Goal: Transaction & Acquisition: Obtain resource

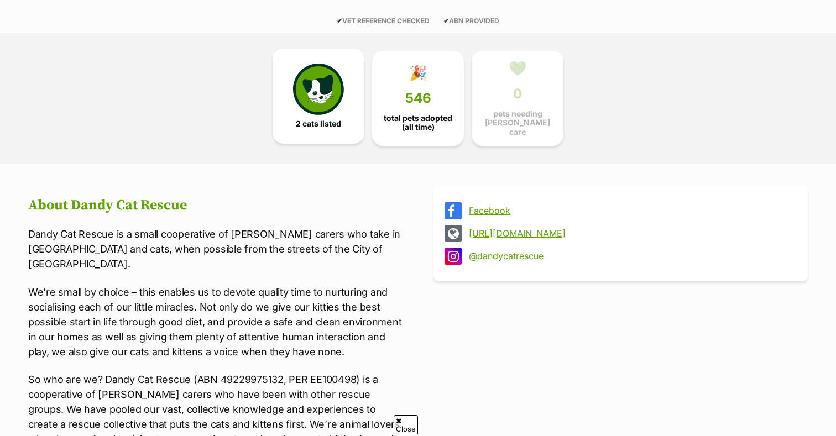
click at [315, 126] on span "2 cats listed" at bounding box center [318, 123] width 45 height 9
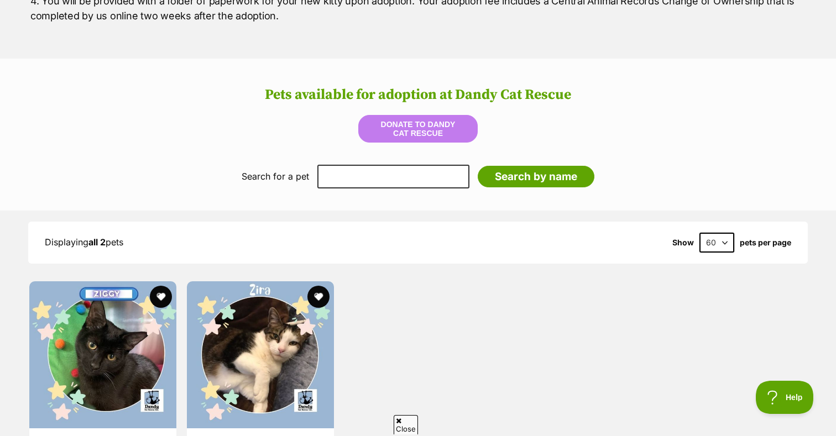
scroll to position [1055, 0]
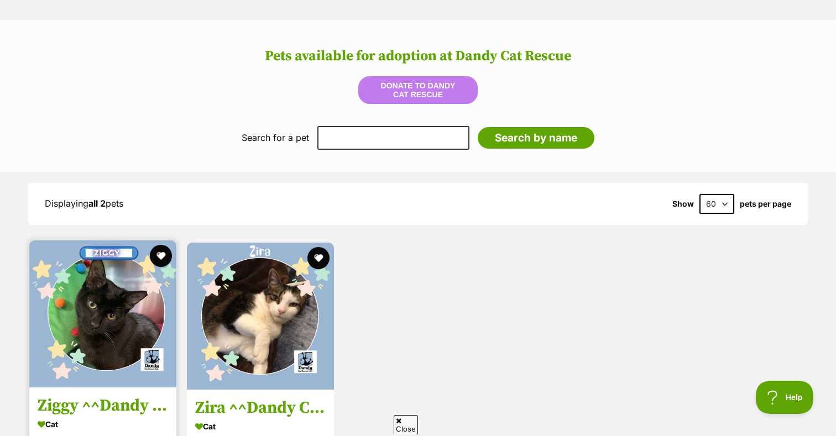
click at [106, 313] on img at bounding box center [102, 314] width 147 height 147
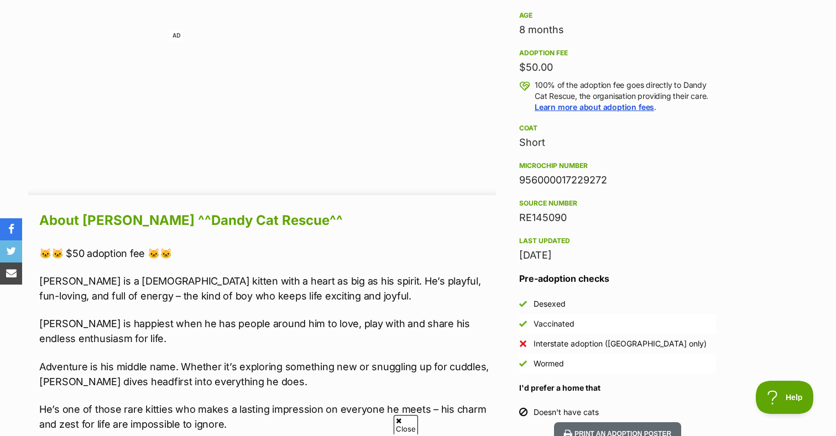
scroll to position [795, 0]
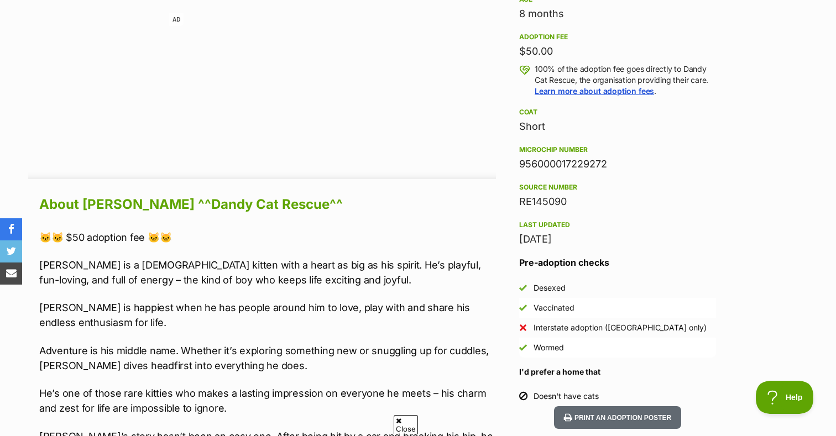
drag, startPoint x: 384, startPoint y: 74, endPoint x: 384, endPoint y: 65, distance: 9.4
click at [384, 75] on div "AD" at bounding box center [262, 90] width 468 height 155
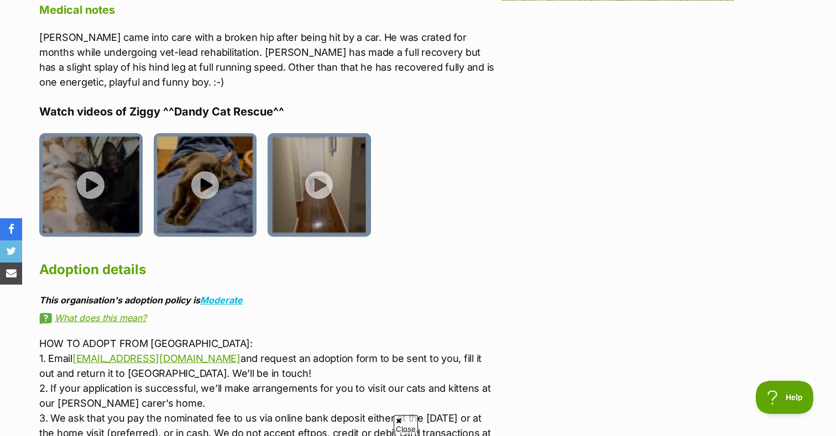
scroll to position [1652, 0]
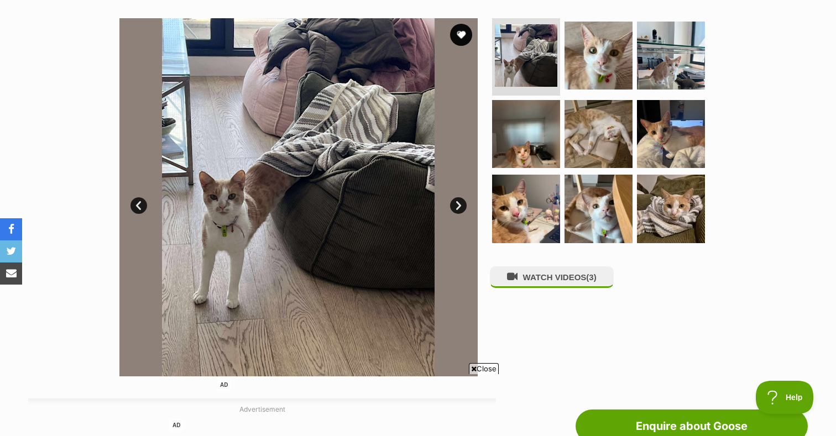
scroll to position [149, 0]
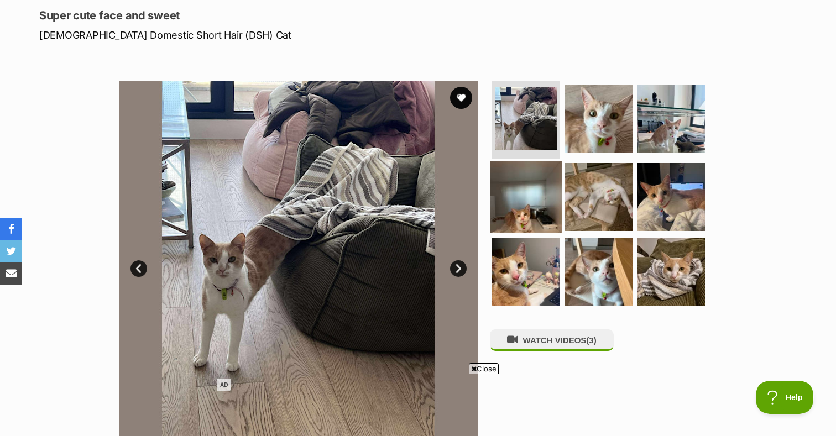
click at [542, 168] on img at bounding box center [525, 196] width 71 height 71
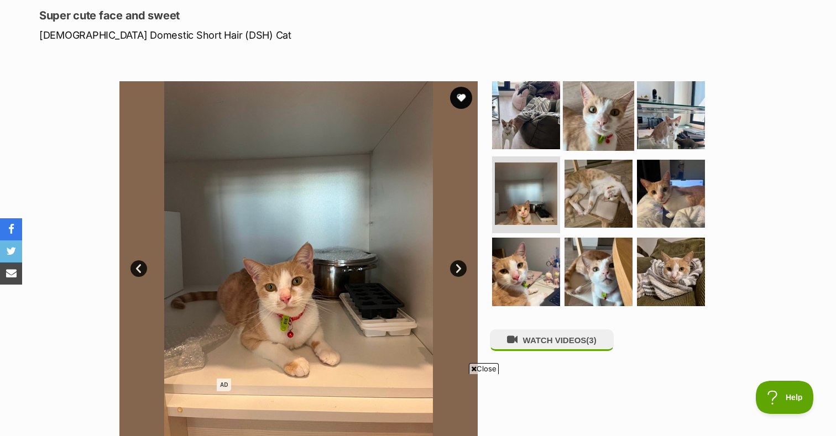
click at [594, 111] on img at bounding box center [598, 115] width 71 height 71
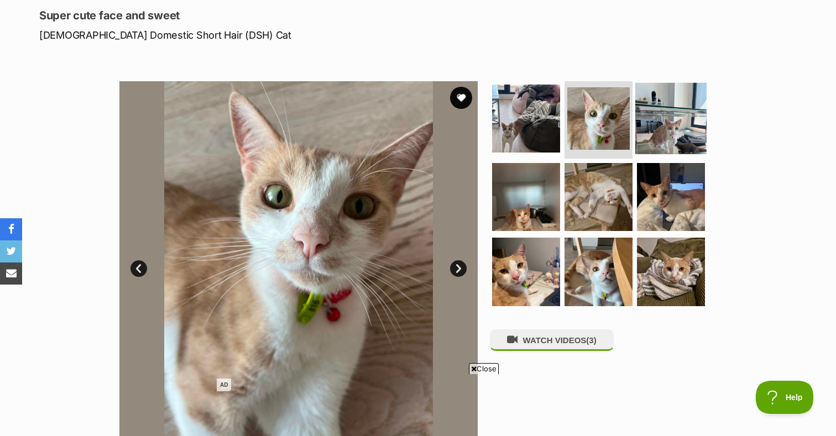
click at [659, 114] on img at bounding box center [670, 118] width 71 height 71
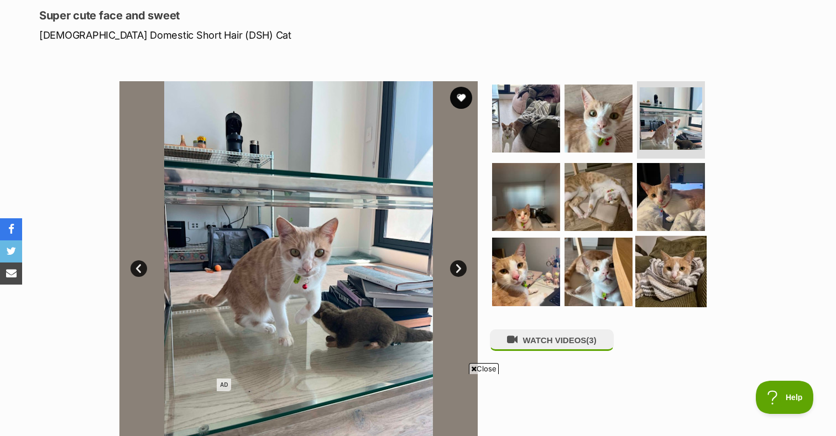
click at [670, 278] on img at bounding box center [670, 271] width 71 height 71
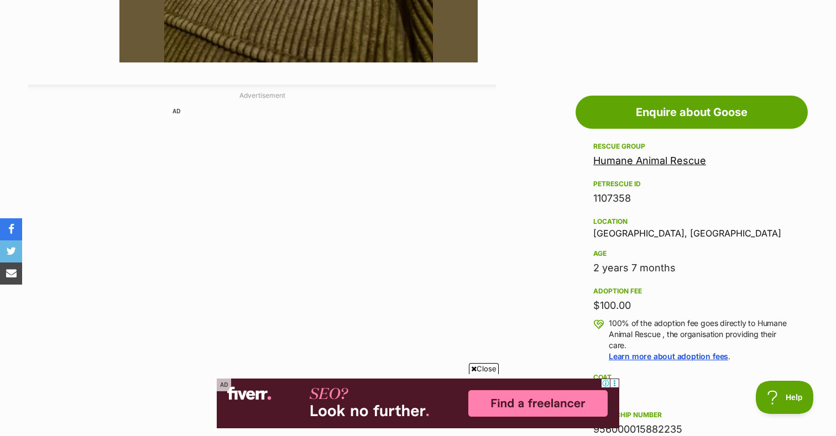
scroll to position [541, 0]
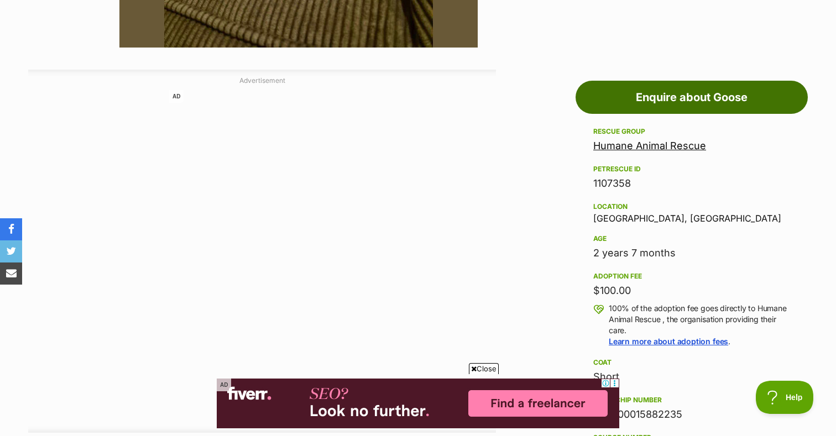
click at [677, 104] on link "Enquire about Goose" at bounding box center [692, 97] width 232 height 33
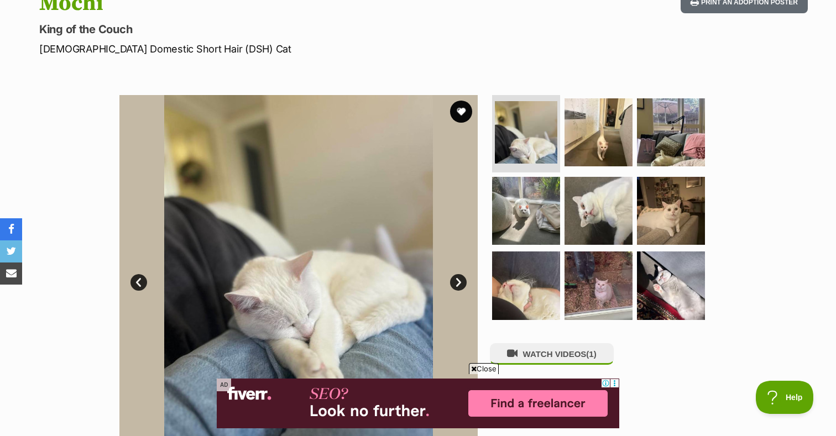
scroll to position [163, 0]
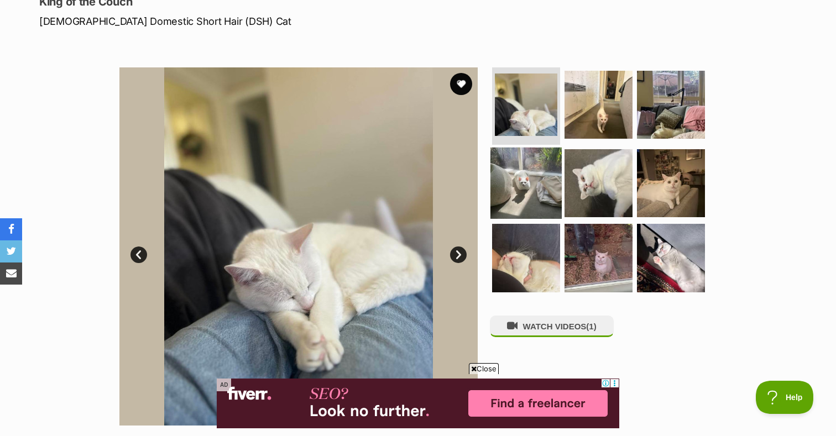
click at [546, 191] on img at bounding box center [525, 182] width 71 height 71
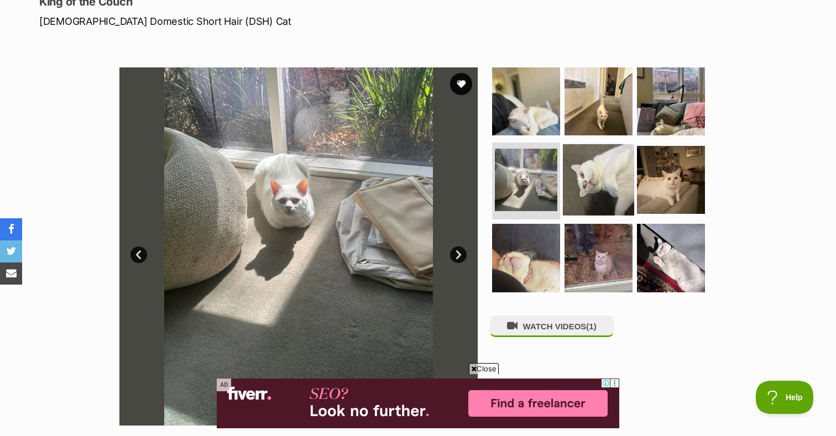
click at [584, 194] on img at bounding box center [598, 179] width 71 height 71
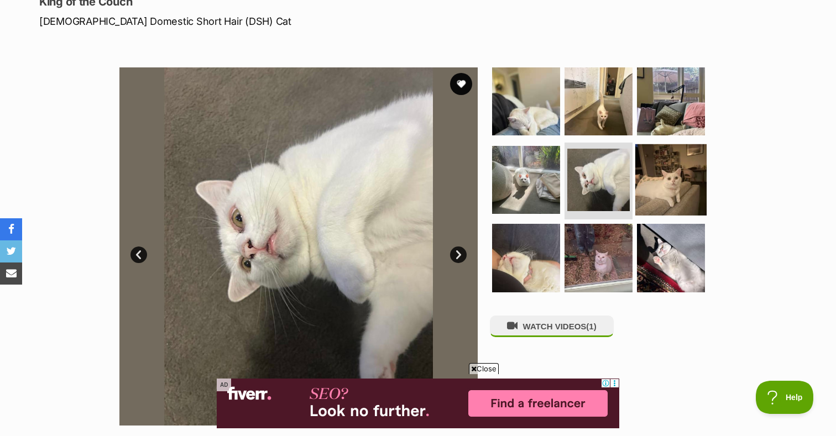
click at [660, 177] on img at bounding box center [670, 179] width 71 height 71
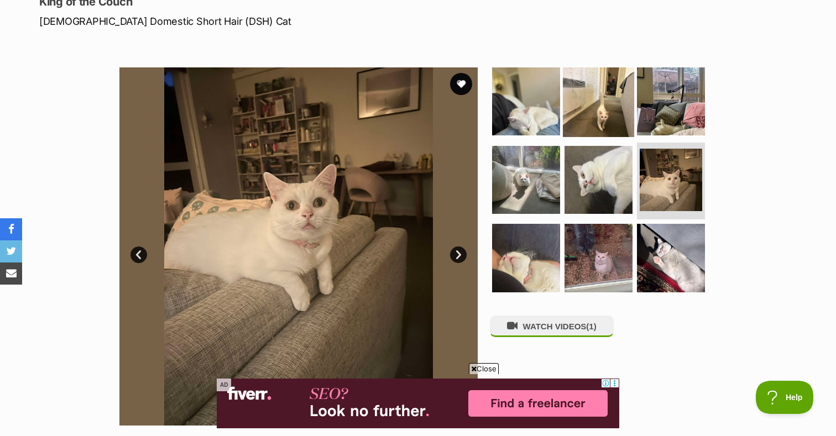
click at [614, 94] on img at bounding box center [598, 101] width 71 height 71
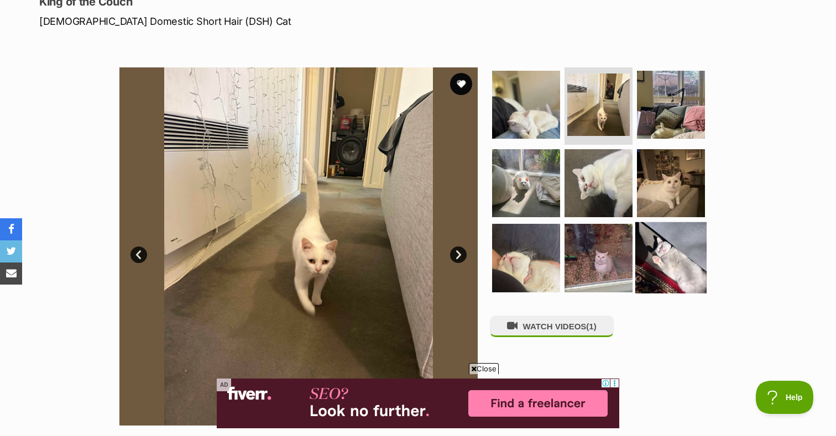
click at [667, 245] on img at bounding box center [670, 257] width 71 height 71
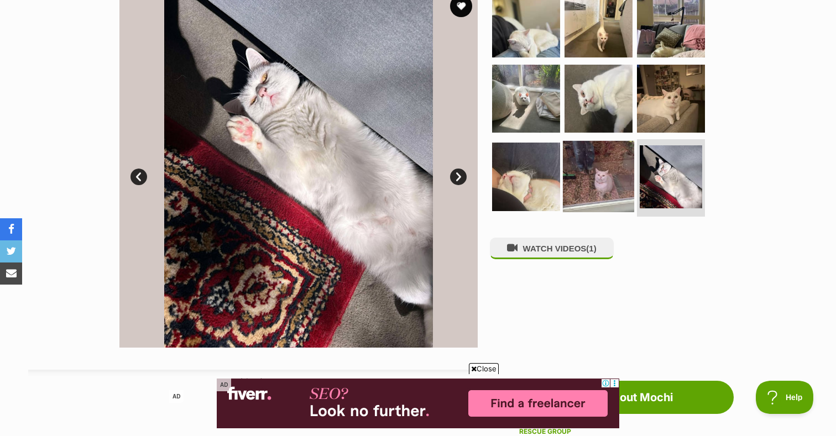
scroll to position [246, 0]
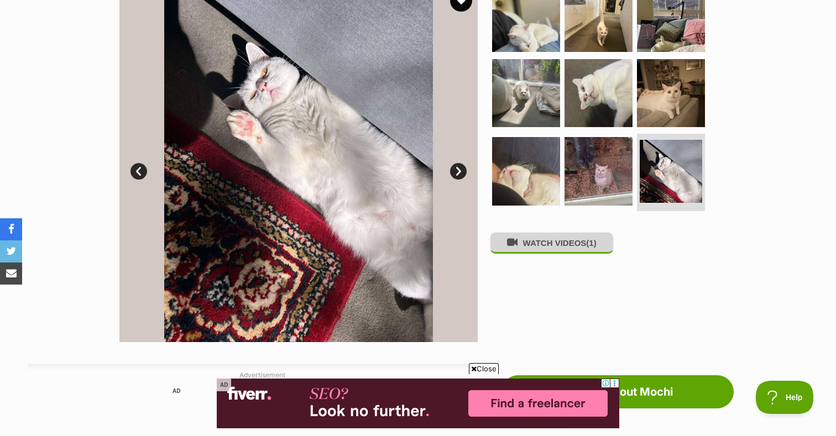
click at [603, 254] on button "WATCH VIDEOS (1)" at bounding box center [552, 243] width 124 height 22
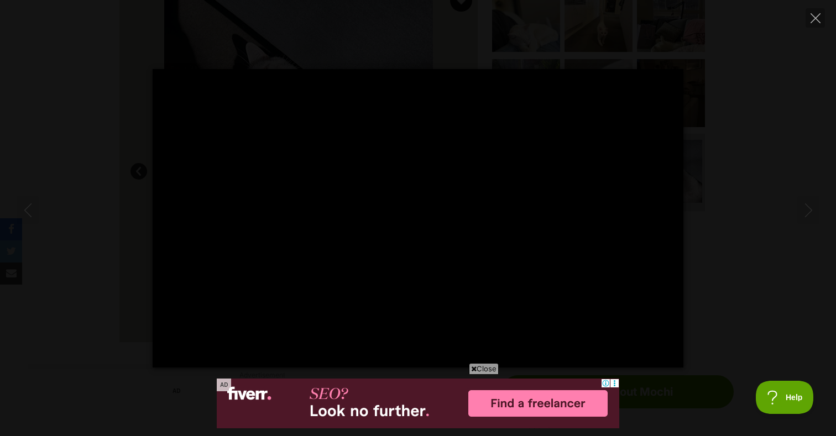
click at [454, 174] on div at bounding box center [418, 218] width 531 height 299
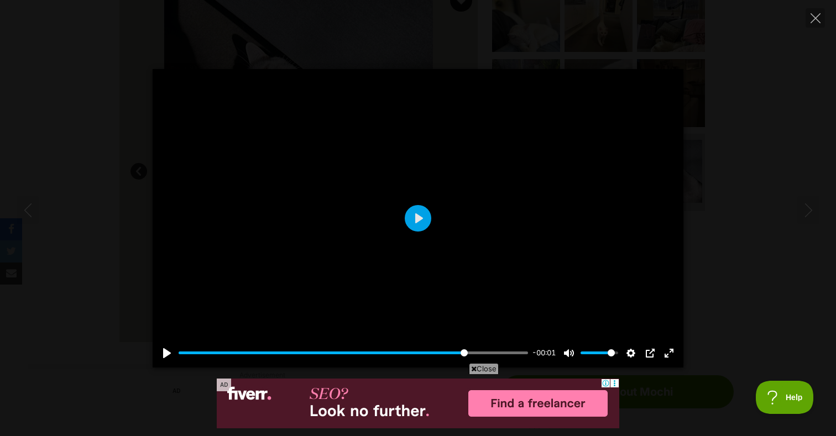
click at [500, 186] on div at bounding box center [418, 218] width 531 height 299
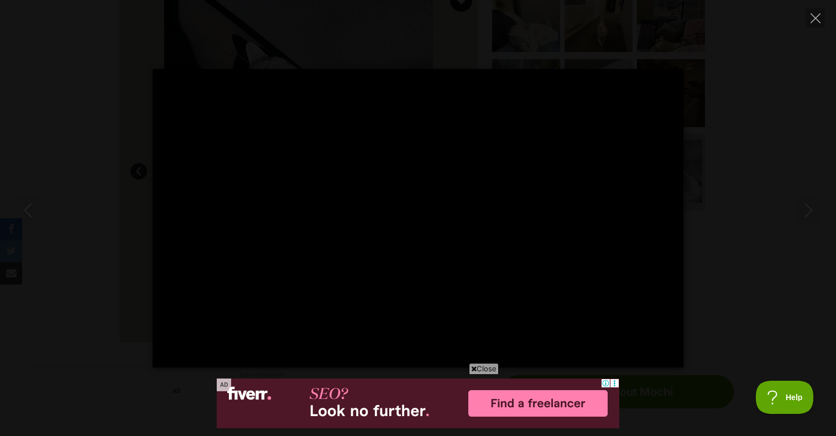
type input "100"
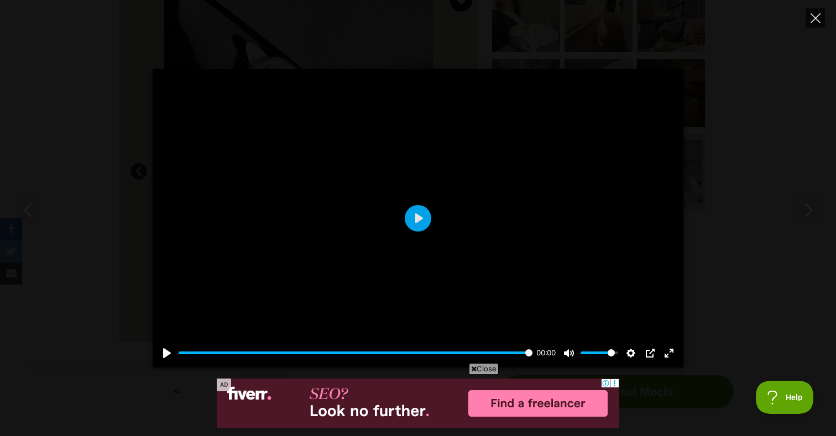
click at [816, 19] on icon "Close" at bounding box center [816, 18] width 10 height 10
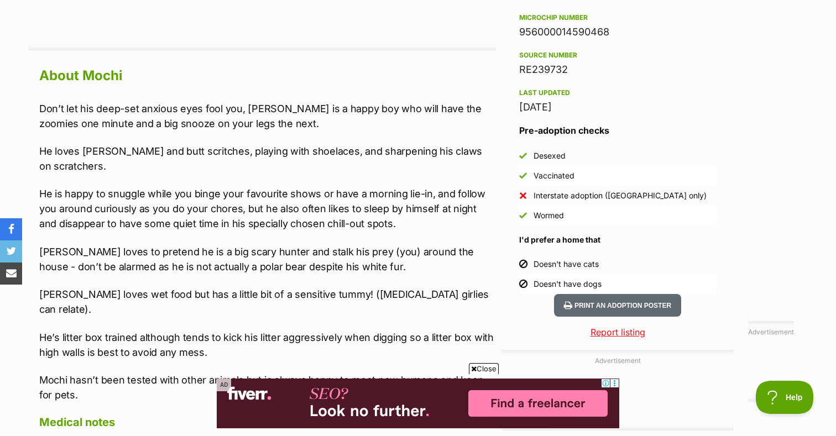
scroll to position [336, 0]
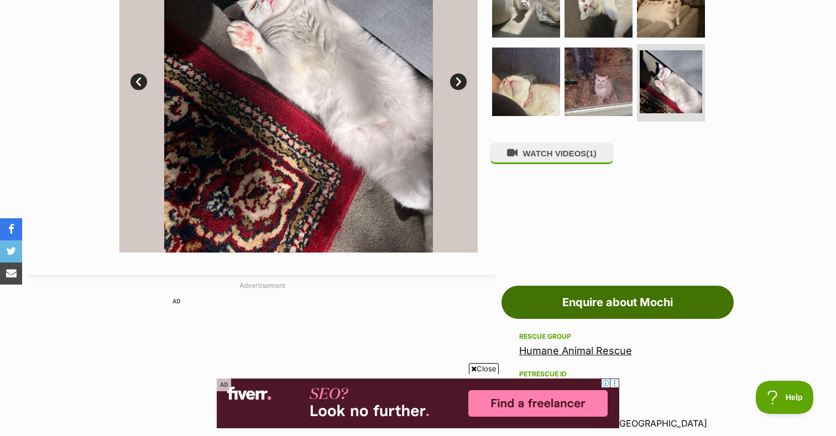
click at [589, 289] on link "Enquire about Mochi" at bounding box center [617, 302] width 232 height 33
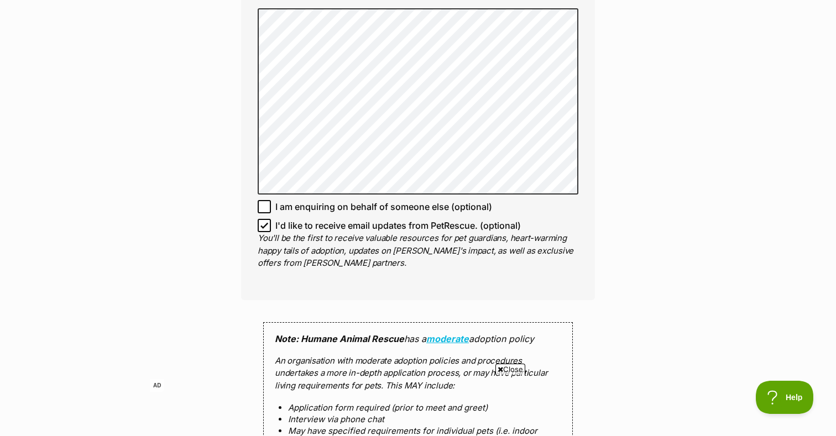
scroll to position [761, 0]
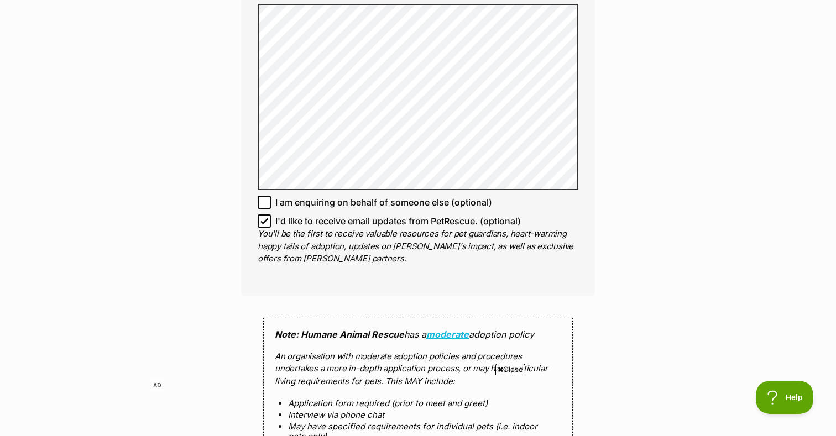
click at [265, 219] on icon at bounding box center [264, 221] width 8 height 8
click at [265, 219] on input "I'd like to receive email updates from PetRescue. (optional)" at bounding box center [264, 221] width 13 height 13
checkbox input "false"
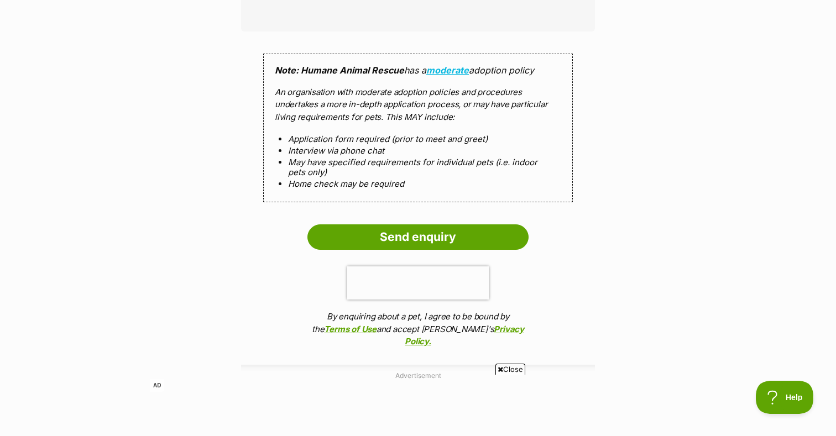
scroll to position [1026, 0]
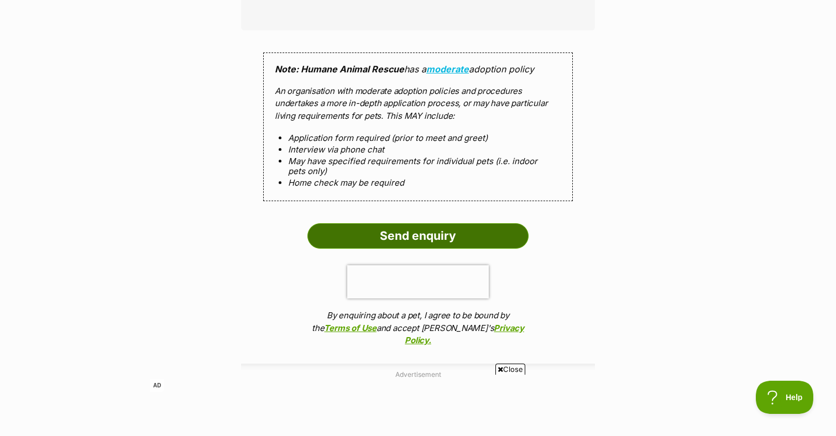
click at [358, 243] on input "Send enquiry" at bounding box center [417, 235] width 221 height 25
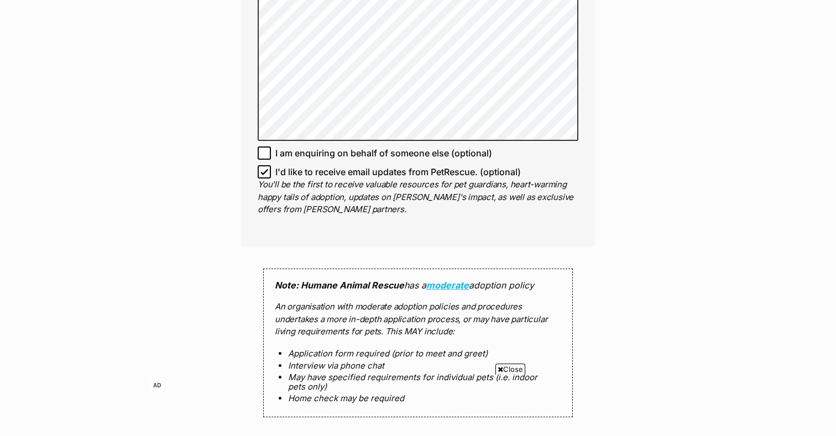
scroll to position [858, 0]
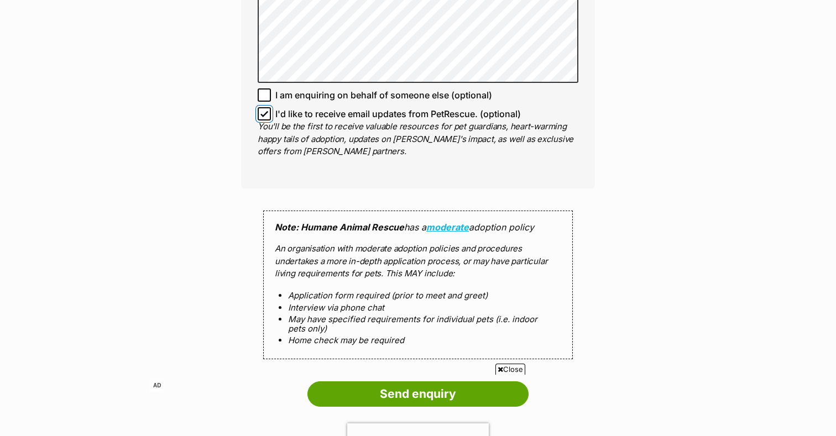
click at [268, 107] on input "I'd like to receive email updates from PetRescue. (optional)" at bounding box center [264, 113] width 13 height 13
checkbox input "false"
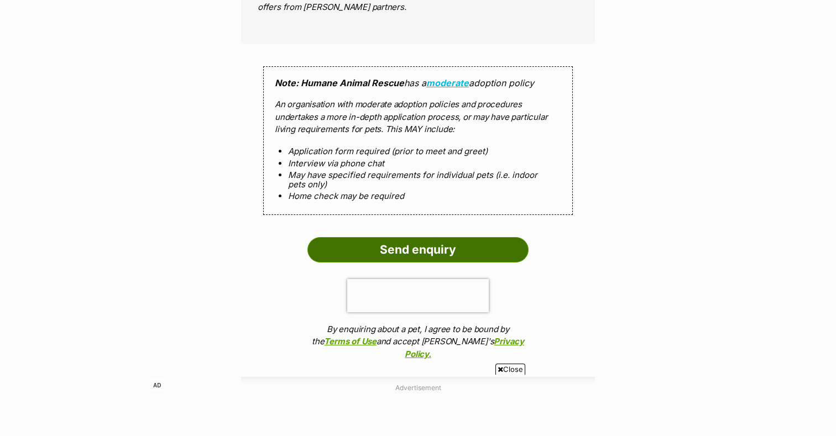
scroll to position [1054, 0]
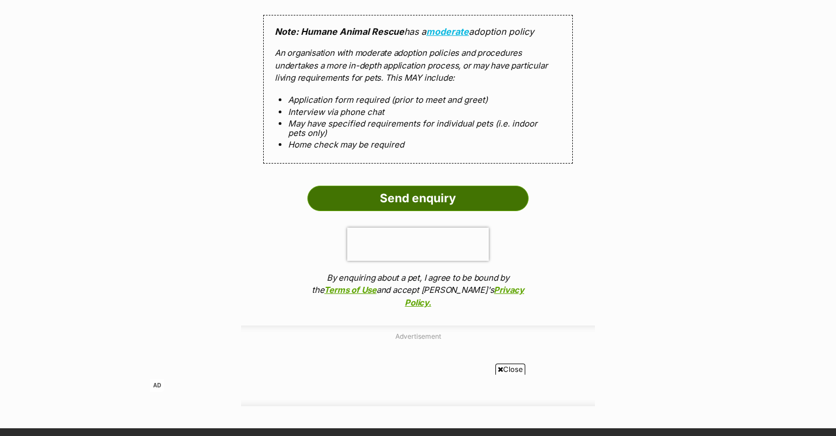
click at [378, 186] on input "Send enquiry" at bounding box center [417, 198] width 221 height 25
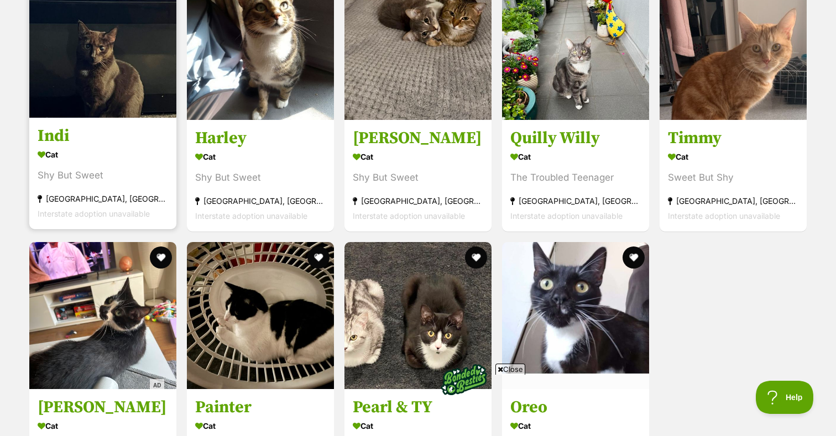
scroll to position [1541, 0]
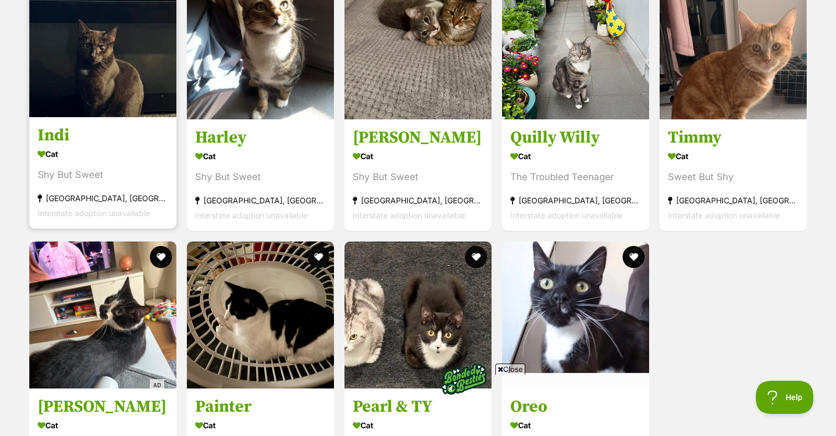
click at [92, 134] on h3 "Indi" at bounding box center [103, 135] width 130 height 21
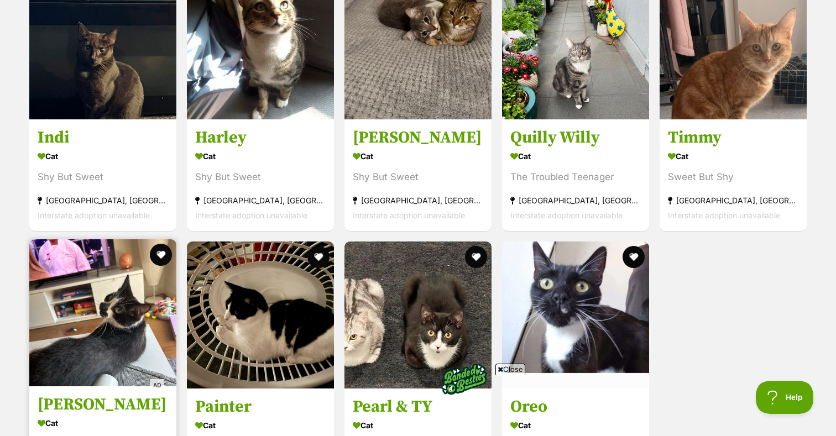
click at [84, 273] on img at bounding box center [102, 312] width 147 height 147
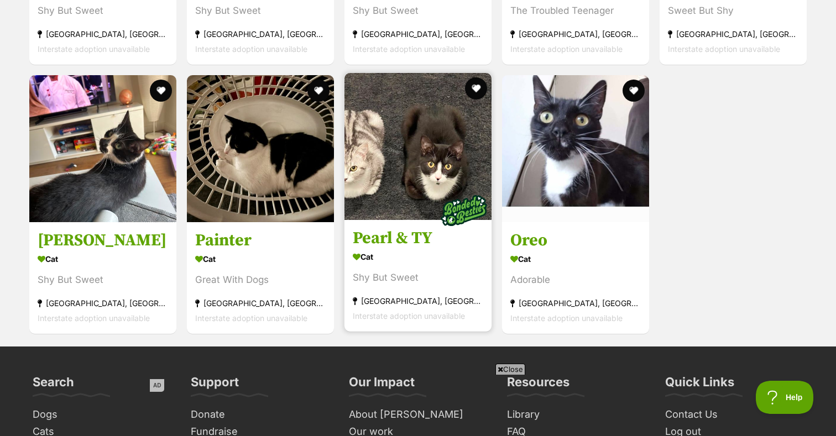
scroll to position [1718, 0]
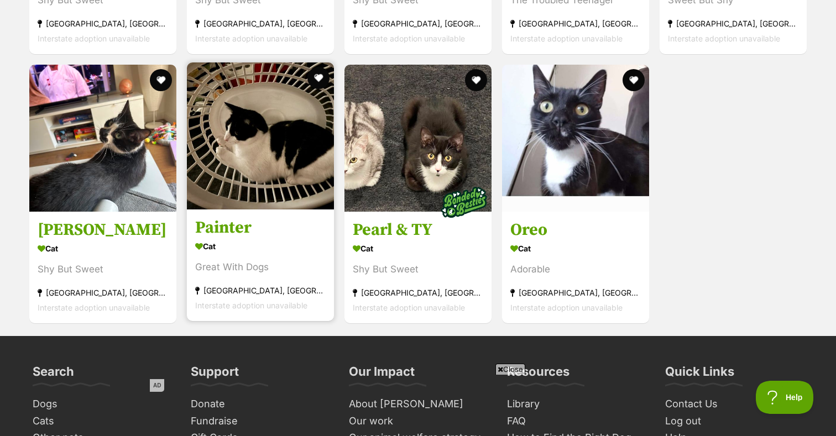
click at [306, 244] on div "Cat" at bounding box center [260, 247] width 130 height 16
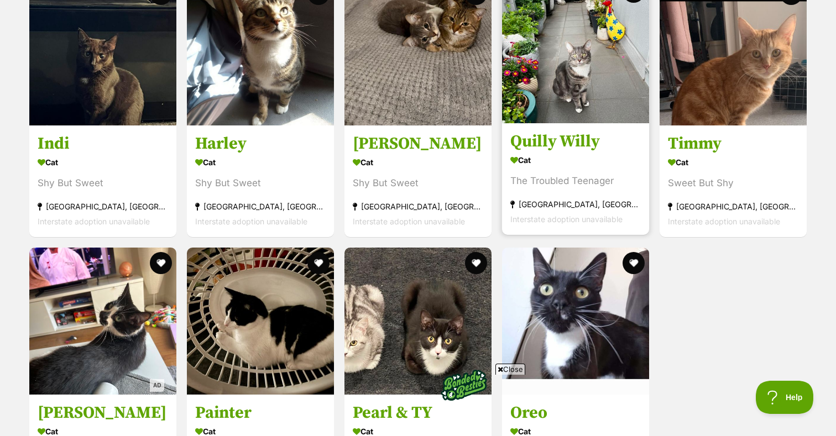
scroll to position [1533, 0]
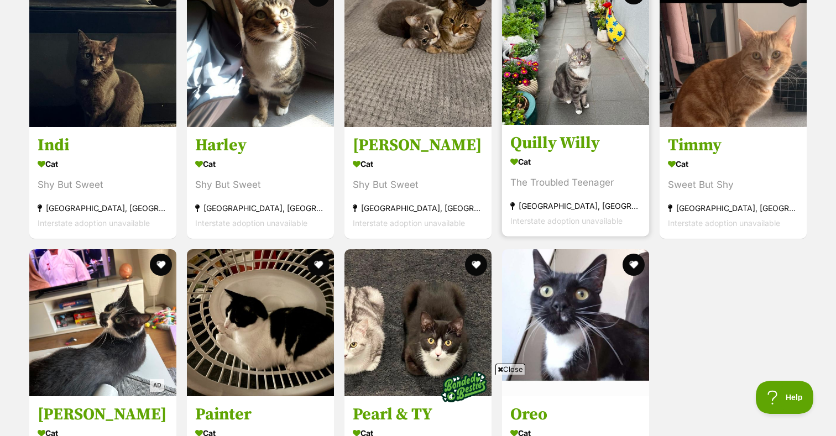
click at [545, 127] on link "Quilly Willy Cat The Troubled Teenager Wantirna South, VIC Interstate adoption …" at bounding box center [575, 180] width 147 height 112
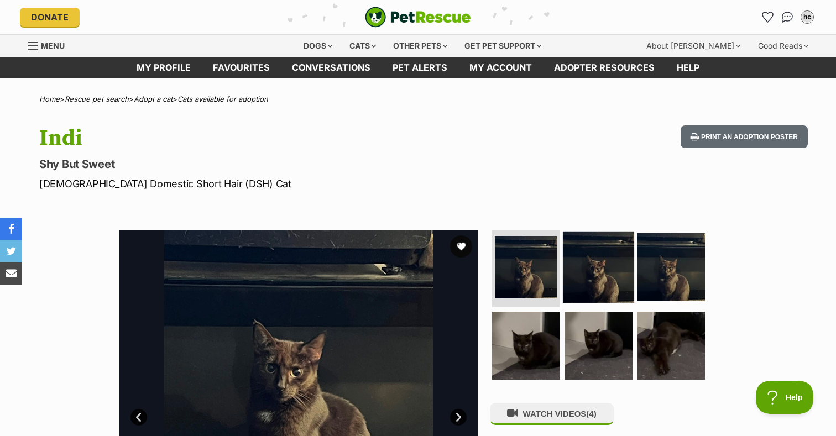
click at [581, 246] on img at bounding box center [598, 267] width 71 height 71
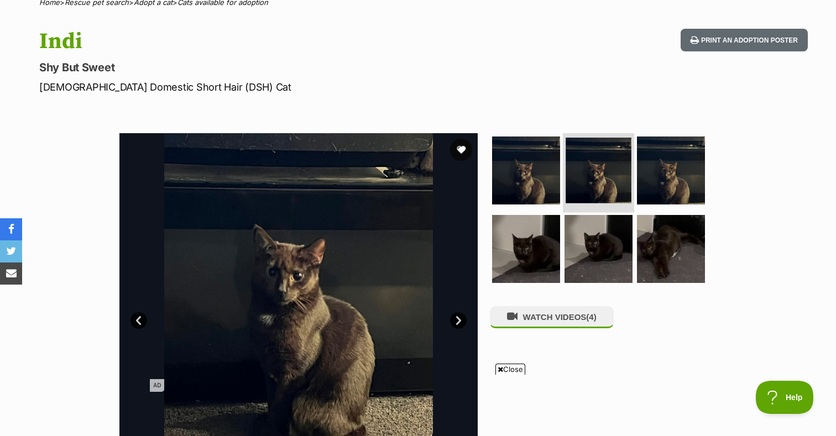
scroll to position [97, 0]
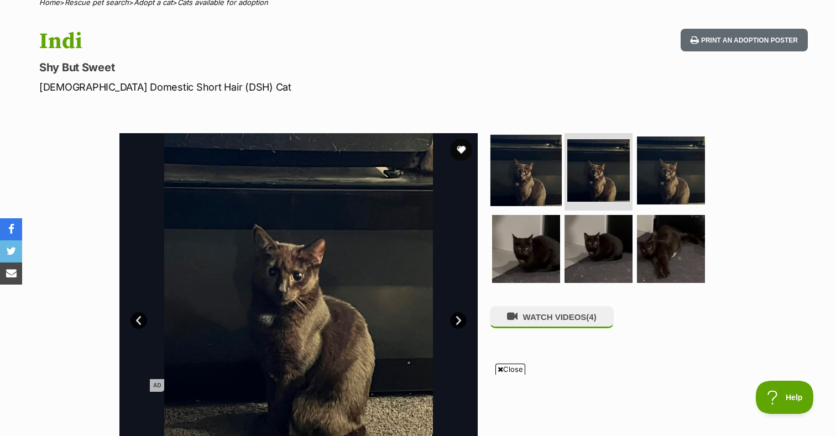
click at [524, 198] on img at bounding box center [525, 170] width 71 height 71
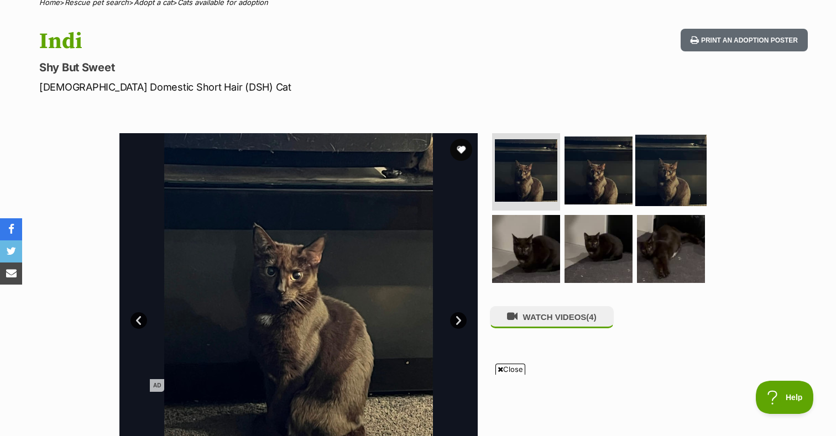
click at [646, 190] on img at bounding box center [670, 170] width 71 height 71
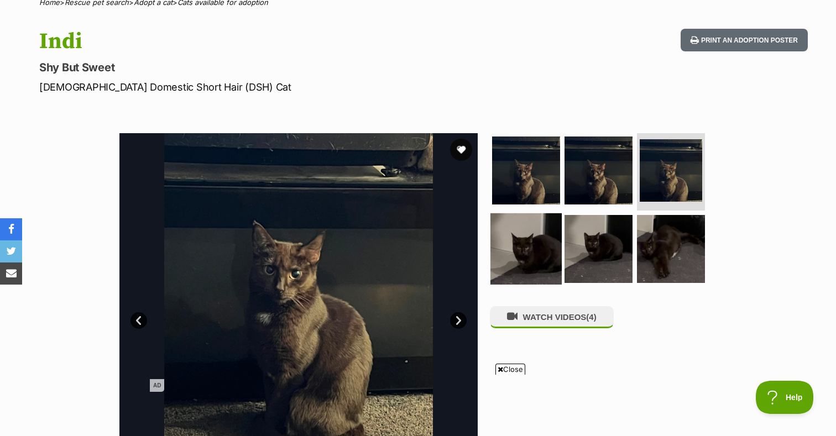
click at [544, 244] on img at bounding box center [525, 248] width 71 height 71
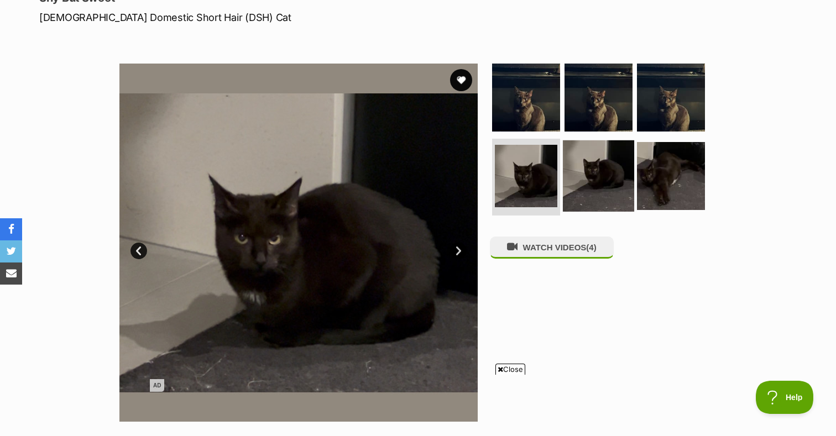
scroll to position [170, 0]
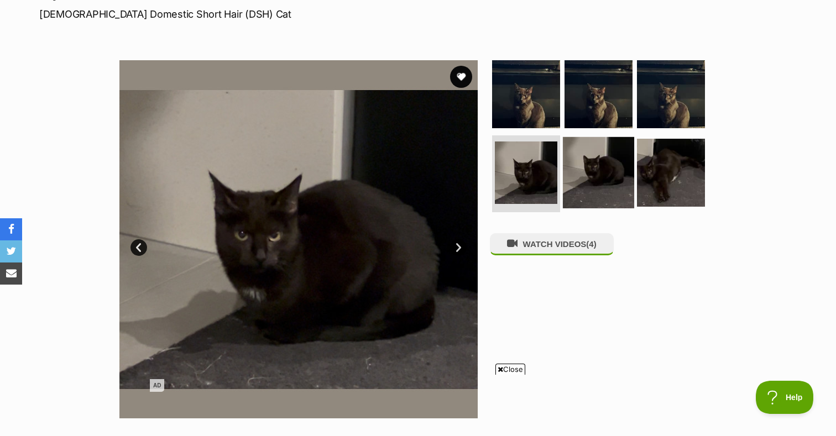
click at [587, 254] on button "WATCH VIDEOS (4)" at bounding box center [552, 244] width 124 height 22
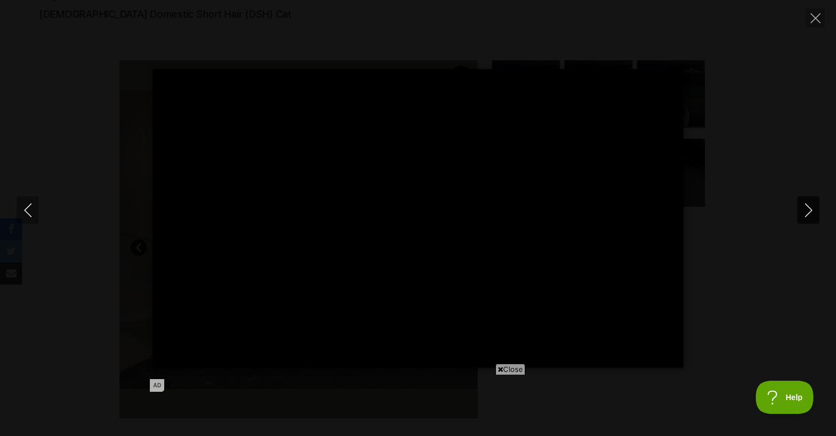
click at [806, 215] on icon "Next" at bounding box center [807, 210] width 7 height 14
type input "97.46"
type input "100"
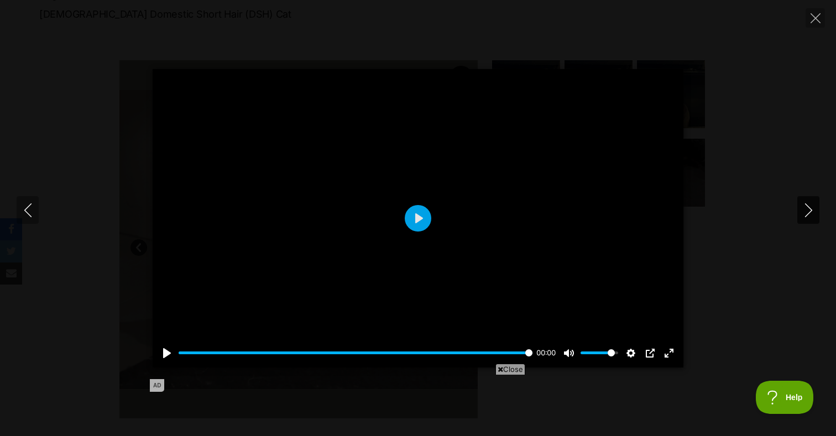
click at [809, 211] on icon "Next" at bounding box center [809, 210] width 14 height 14
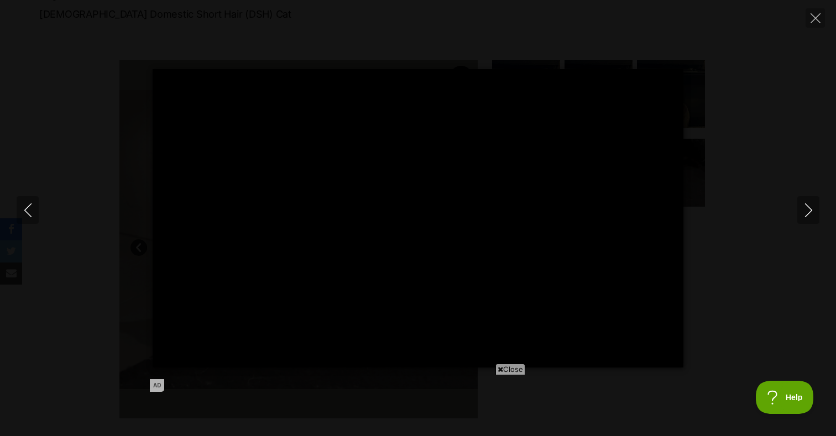
type input "4.85"
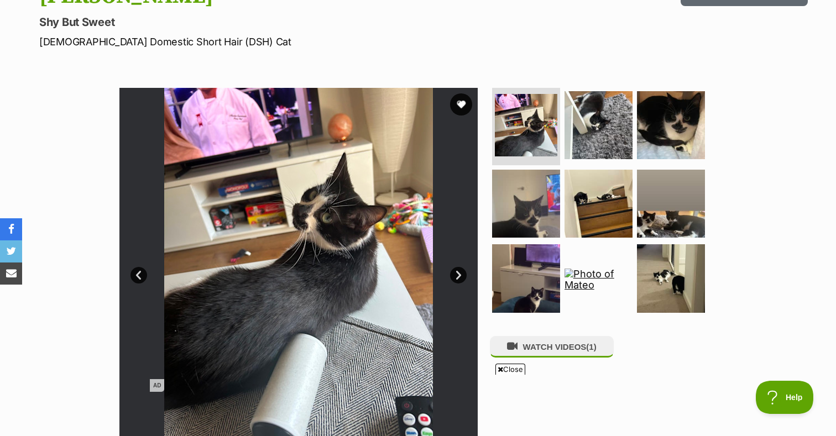
scroll to position [144, 0]
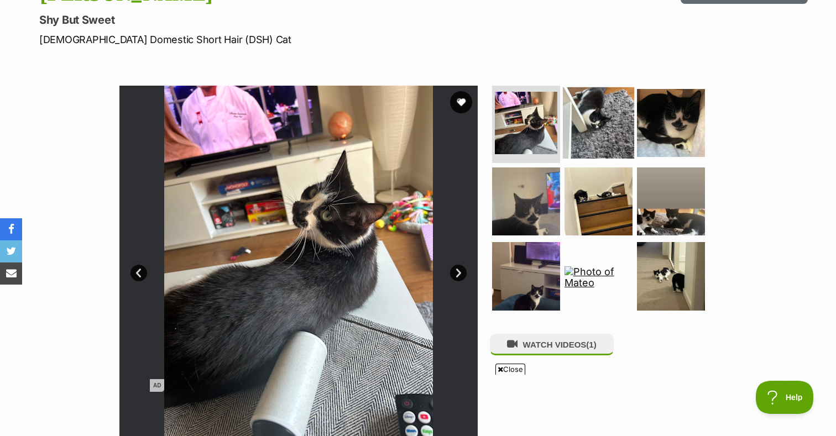
click at [593, 141] on img at bounding box center [598, 122] width 71 height 71
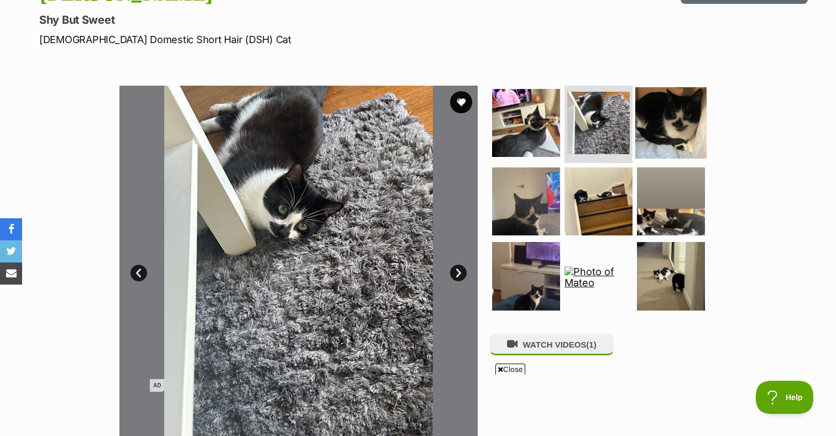
click at [667, 135] on img at bounding box center [670, 122] width 71 height 71
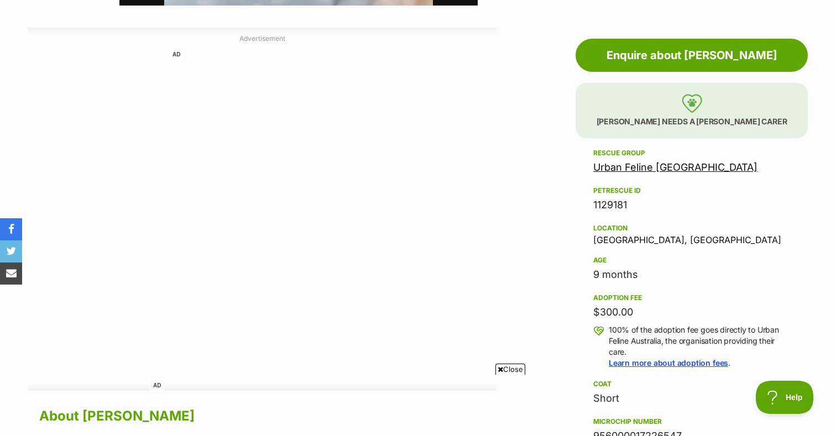
scroll to position [0, 0]
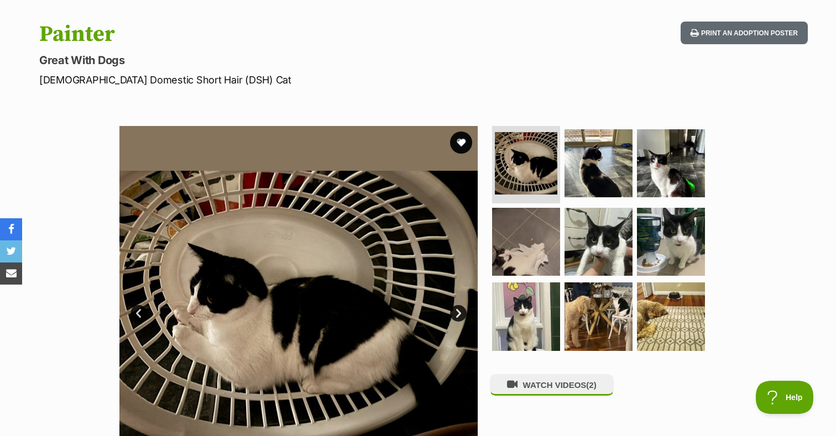
scroll to position [149, 0]
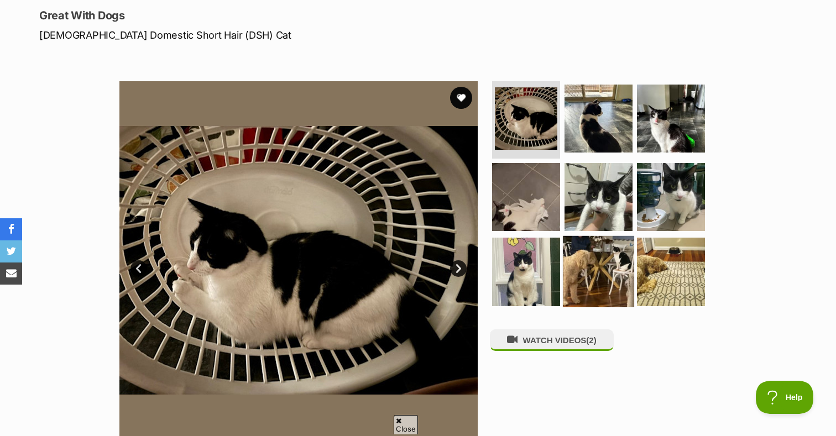
click at [614, 288] on img at bounding box center [598, 271] width 71 height 71
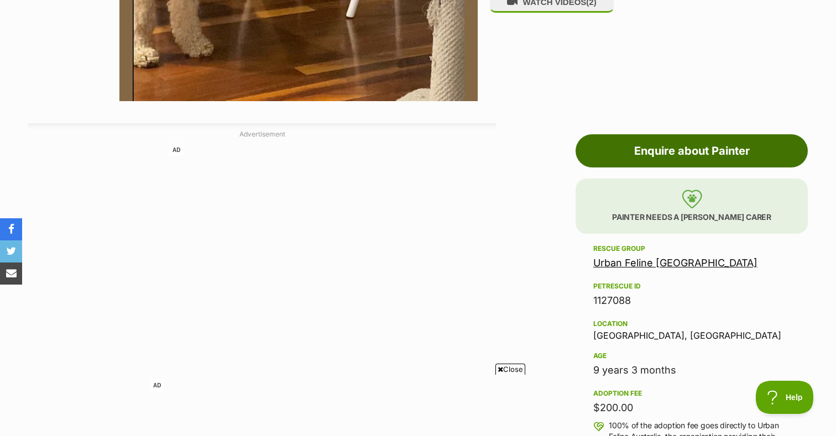
scroll to position [0, 0]
click at [652, 152] on link "Enquire about Painter" at bounding box center [692, 150] width 232 height 33
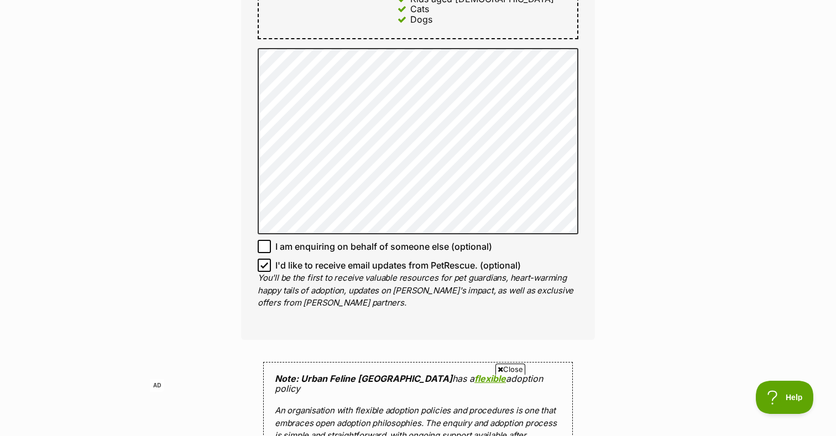
scroll to position [704, 0]
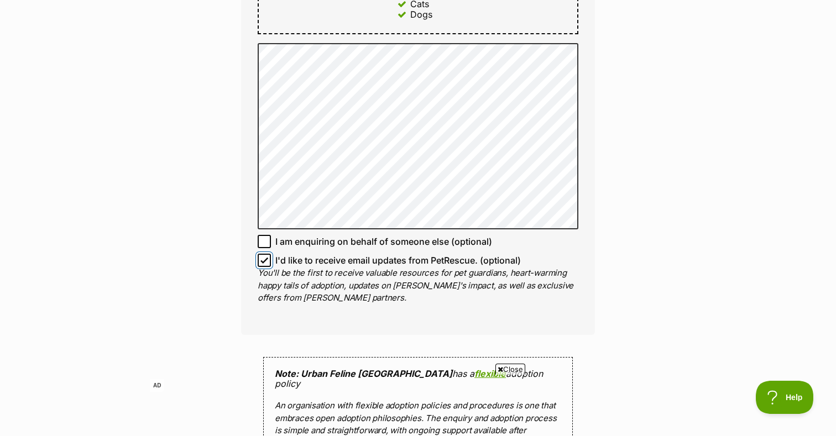
click at [265, 256] on input "I'd like to receive email updates from PetRescue. (optional)" at bounding box center [264, 260] width 13 height 13
checkbox input "false"
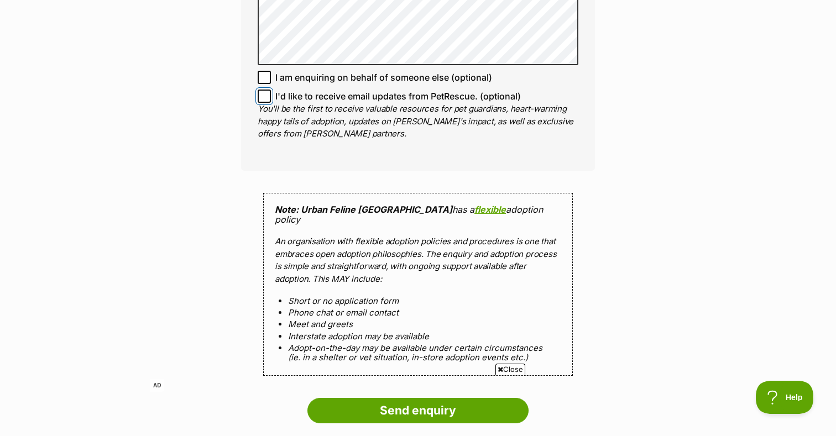
scroll to position [936, 0]
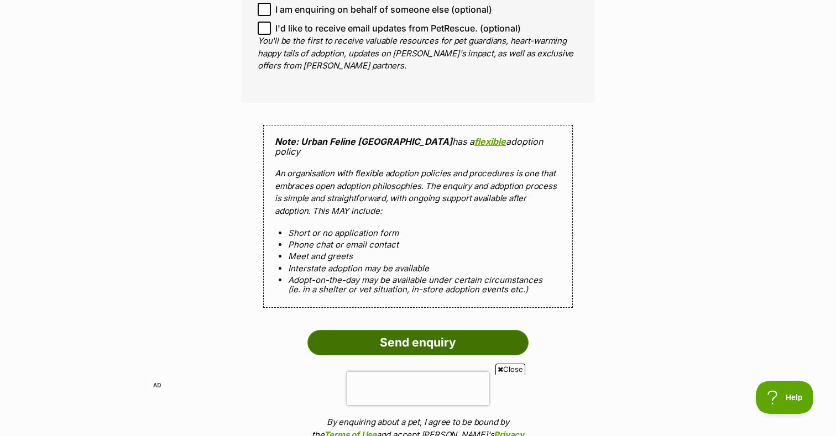
click at [357, 330] on input "Send enquiry" at bounding box center [417, 342] width 221 height 25
